Goal: Use online tool/utility: Utilize a website feature to perform a specific function

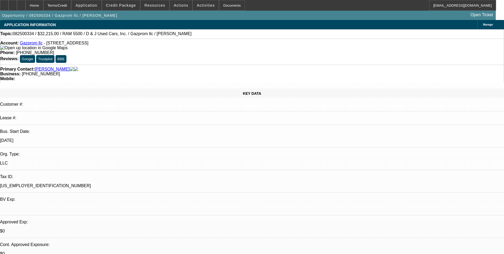
select select "0.15"
select select "2"
select select "0.1"
select select "4"
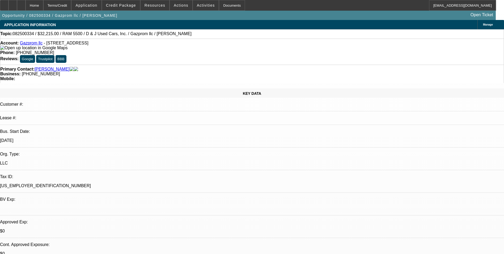
select select "2"
select select "0.1"
select select "4"
select select "0"
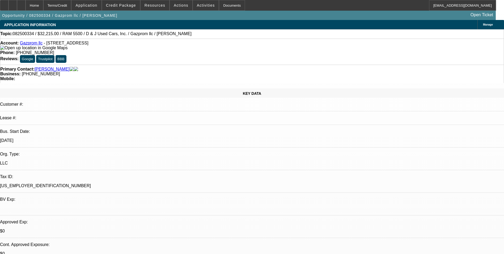
select select "0"
select select "0.1"
select select "4"
select select "0"
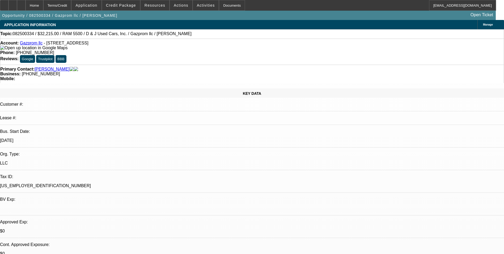
select select "0.1"
select select "4"
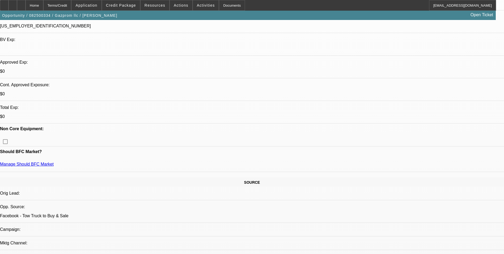
scroll to position [27, 0]
